Goal: Task Accomplishment & Management: Manage account settings

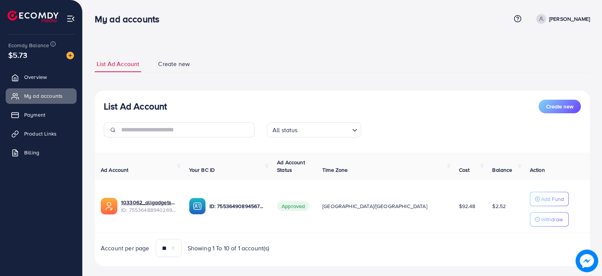
click at [290, 50] on div "List Ad Account Create new List Ad Account Create new All status Loading... Ad …" at bounding box center [342, 161] width 495 height 228
